Goal: Task Accomplishment & Management: Use online tool/utility

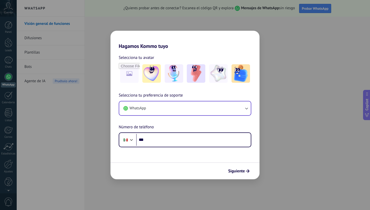
click at [165, 108] on button "WhatsApp" at bounding box center [184, 109] width 131 height 14
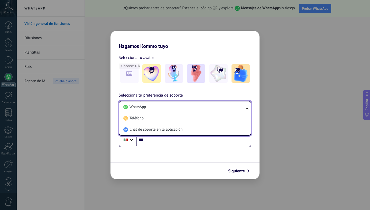
click at [165, 108] on li "WhatsApp" at bounding box center [183, 107] width 125 height 11
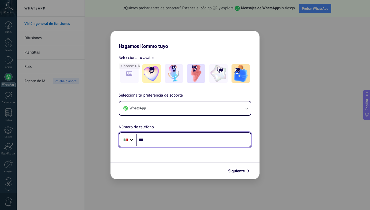
click at [163, 143] on input "***" at bounding box center [193, 140] width 114 height 12
type input "**********"
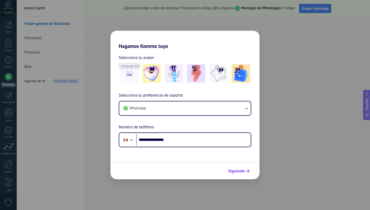
click at [239, 170] on span "Siguiente" at bounding box center [236, 172] width 17 height 4
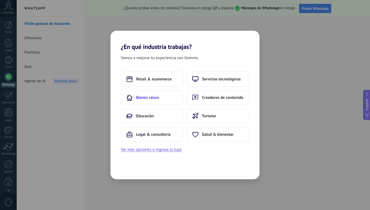
click at [150, 98] on span "Bienes raíces" at bounding box center [147, 97] width 23 height 5
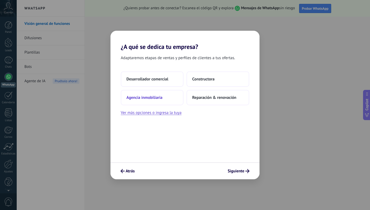
click at [156, 97] on span "Agencia inmobiliaria" at bounding box center [144, 97] width 36 height 5
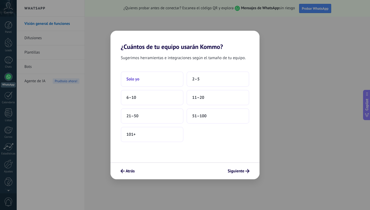
click at [158, 80] on button "Solo yo" at bounding box center [152, 79] width 63 height 15
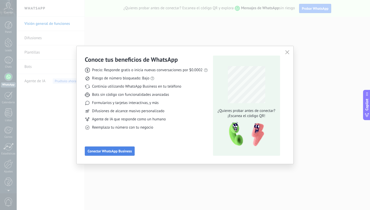
click at [121, 151] on span "Conectar WhatsApp Business" at bounding box center [110, 152] width 44 height 4
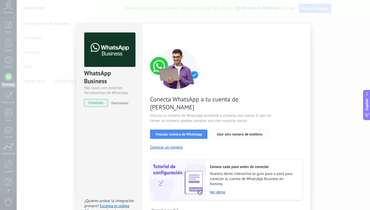
scroll to position [6, 0]
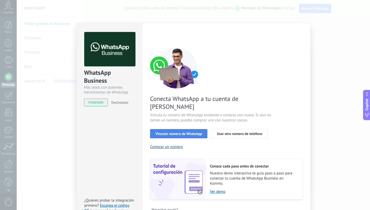
click at [191, 132] on span "Vincular número de WhatsApp" at bounding box center [178, 134] width 46 height 4
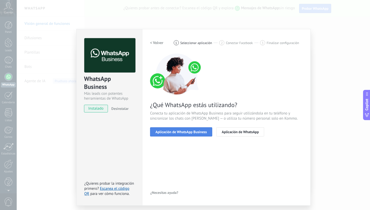
click at [199, 133] on span "Aplicación de WhatsApp Business" at bounding box center [180, 132] width 51 height 4
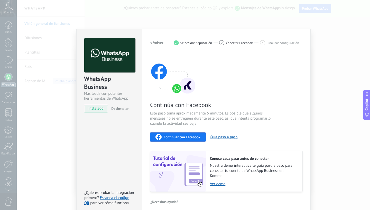
click at [191, 138] on span "Continuar con Facebook" at bounding box center [182, 138] width 37 height 4
